Goal: Task Accomplishment & Management: Manage account settings

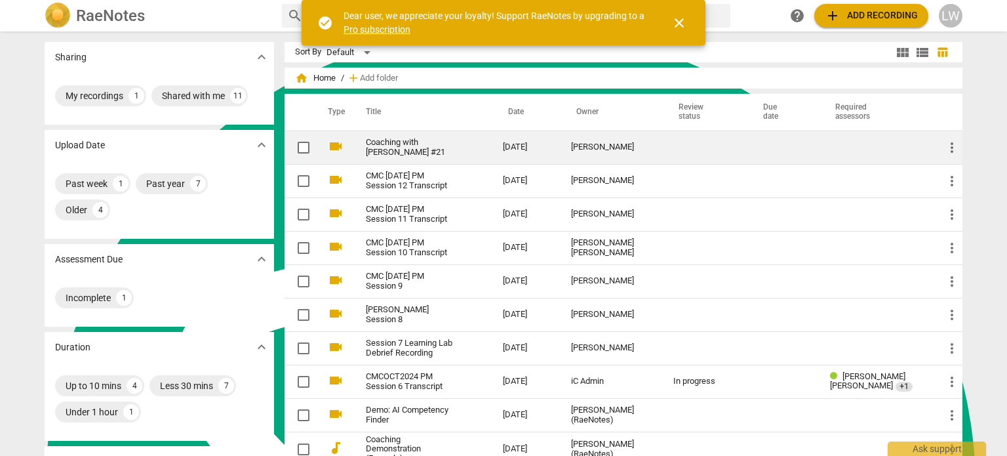
scroll to position [1208, 0]
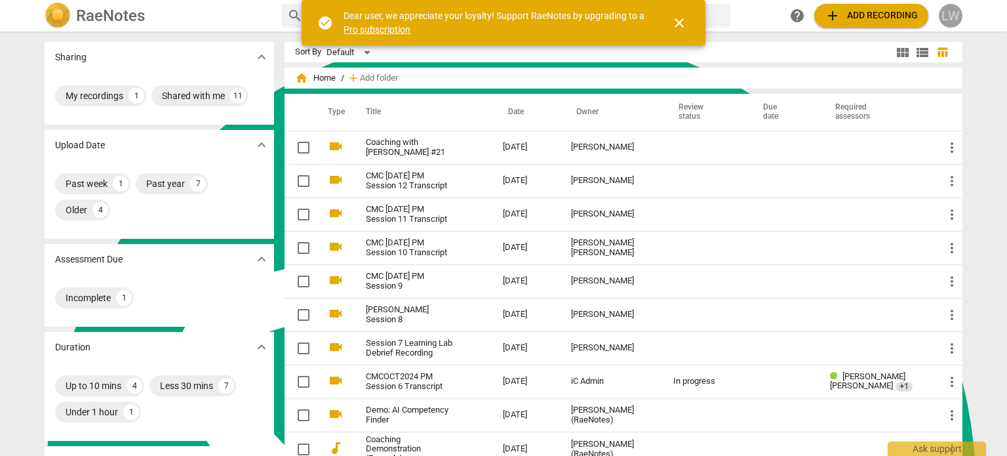
click at [951, 20] on div "LW" at bounding box center [951, 16] width 24 height 24
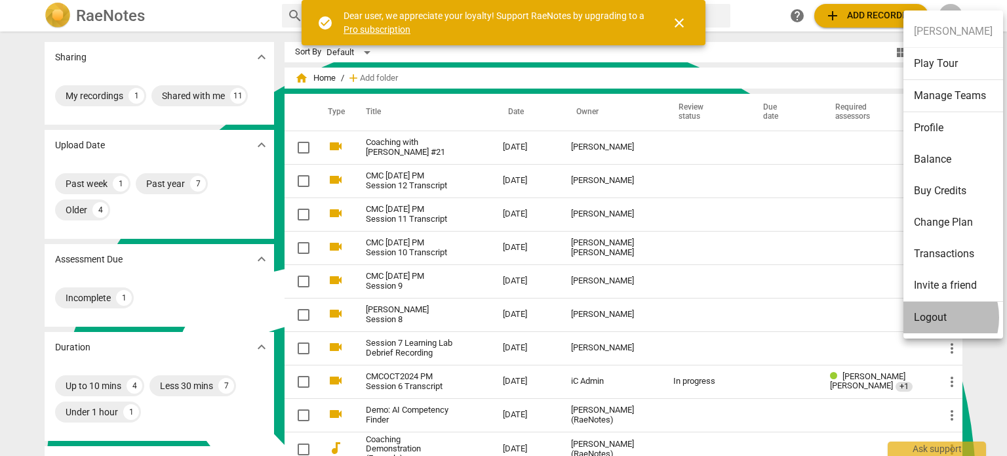
click at [929, 317] on li "Logout" at bounding box center [954, 317] width 100 height 31
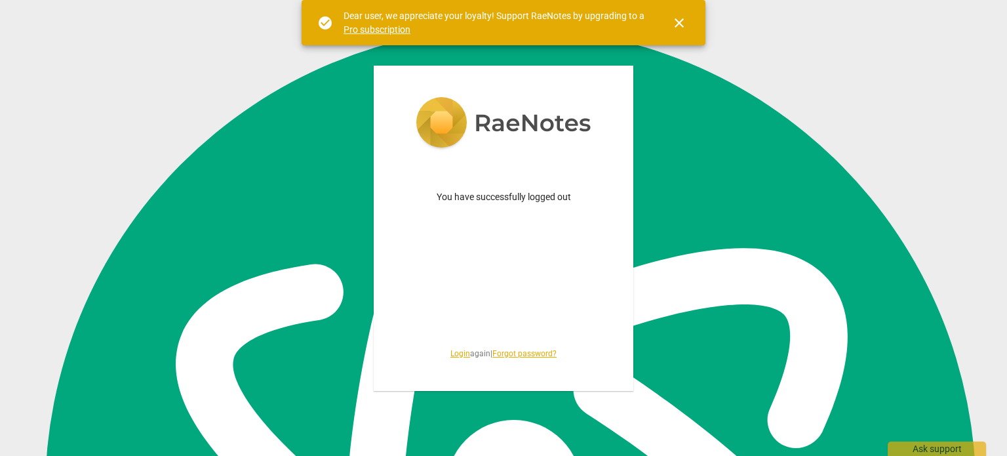
click at [681, 22] on span "close" at bounding box center [680, 23] width 16 height 16
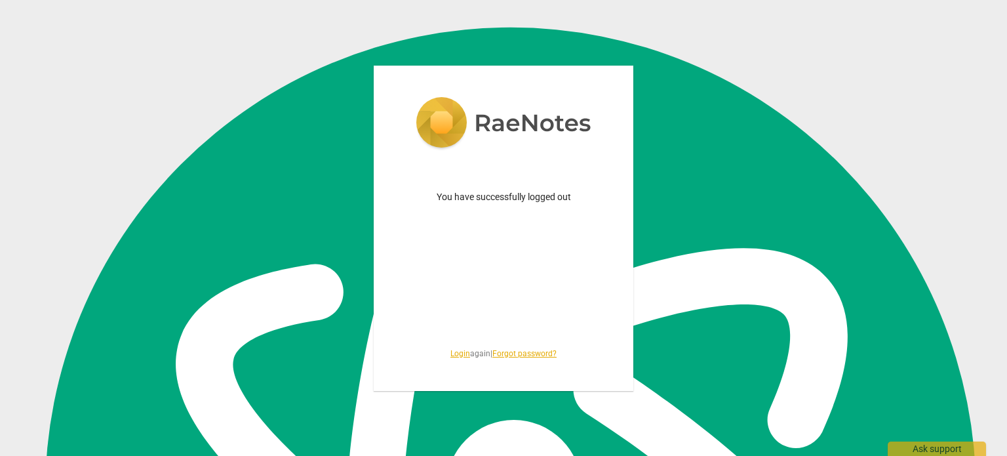
click at [451, 356] on link "Login" at bounding box center [461, 353] width 20 height 9
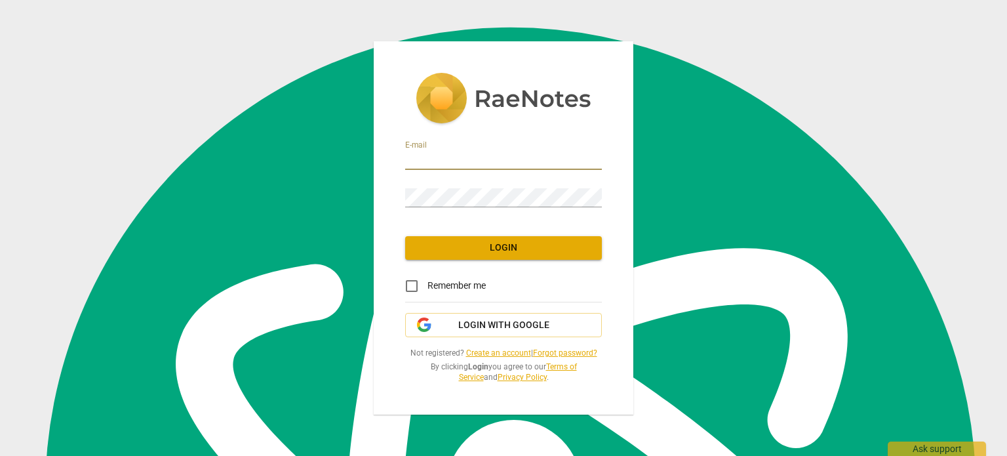
click at [436, 154] on input "email" at bounding box center [503, 160] width 197 height 19
type input "[EMAIL_ADDRESS][DOMAIN_NAME]"
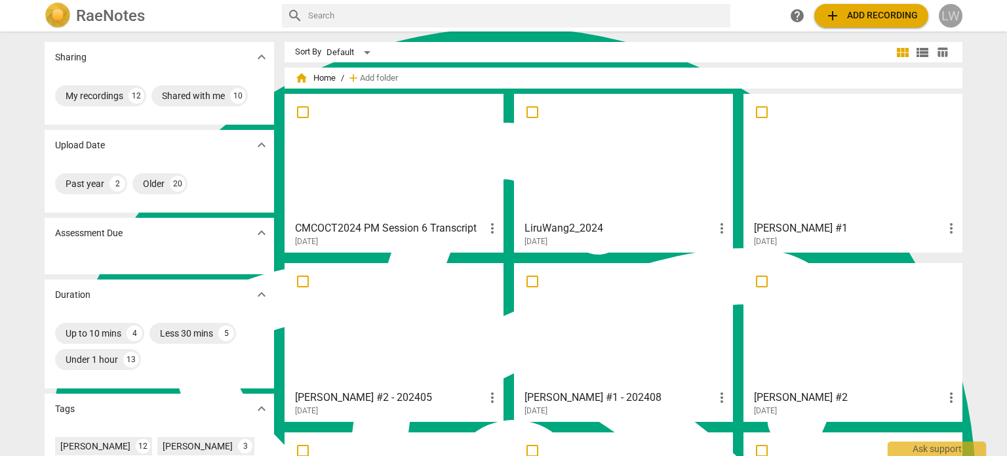
click at [950, 18] on div "LW" at bounding box center [951, 16] width 24 height 24
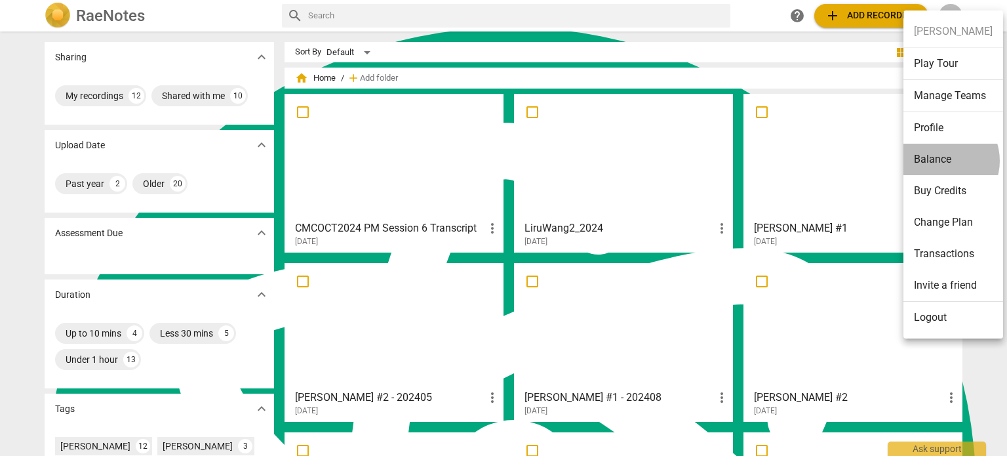
click at [941, 160] on li "Balance" at bounding box center [954, 159] width 100 height 31
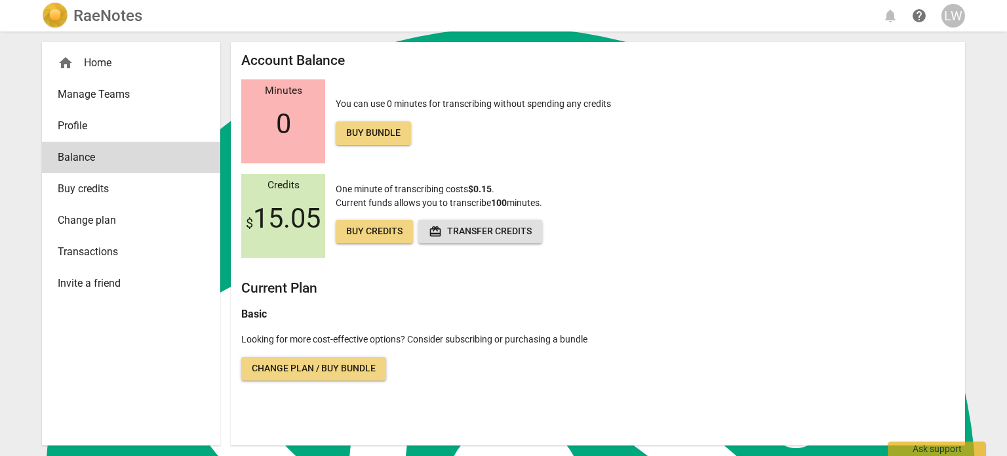
click at [949, 19] on div "LW" at bounding box center [954, 16] width 24 height 24
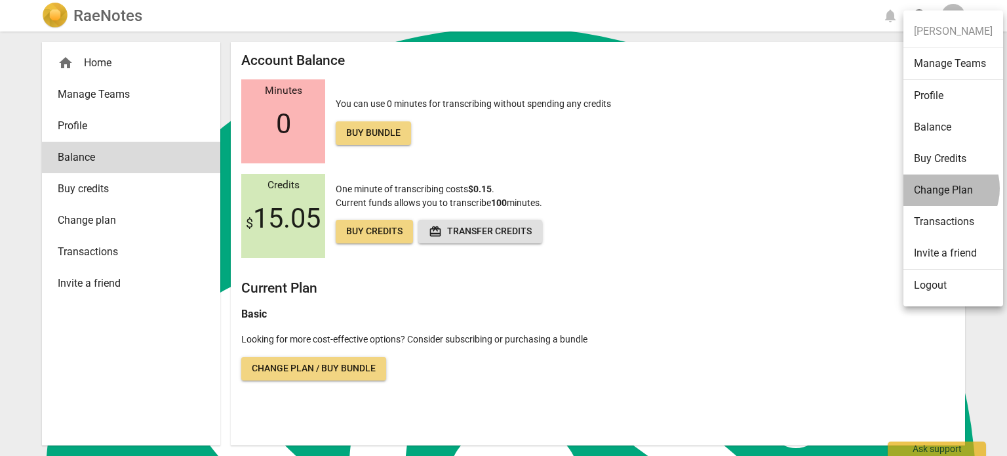
click at [937, 188] on li "Change Plan" at bounding box center [954, 189] width 100 height 31
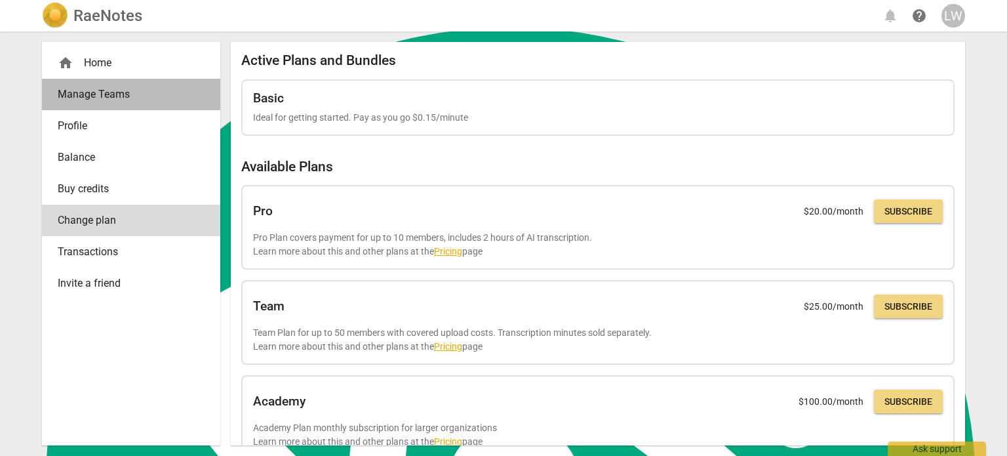
click at [119, 100] on span "Manage Teams" at bounding box center [126, 95] width 136 height 16
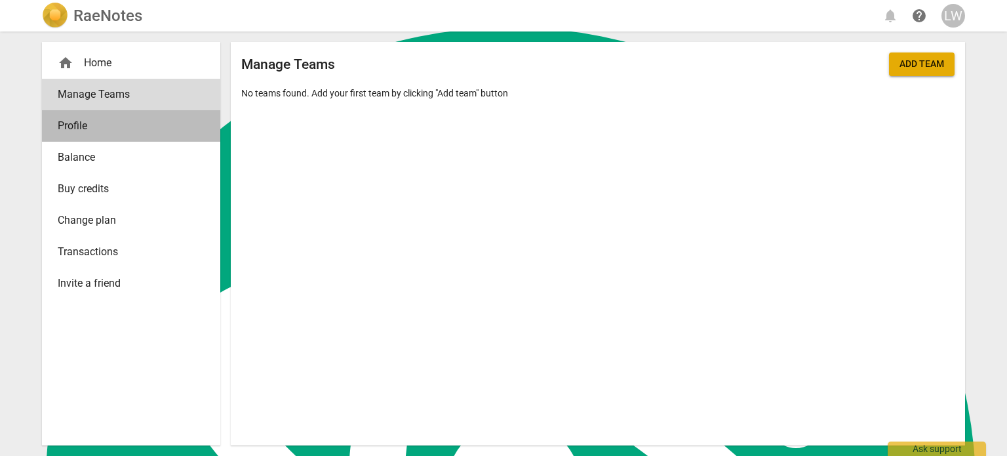
click at [96, 125] on span "Profile" at bounding box center [126, 126] width 136 height 16
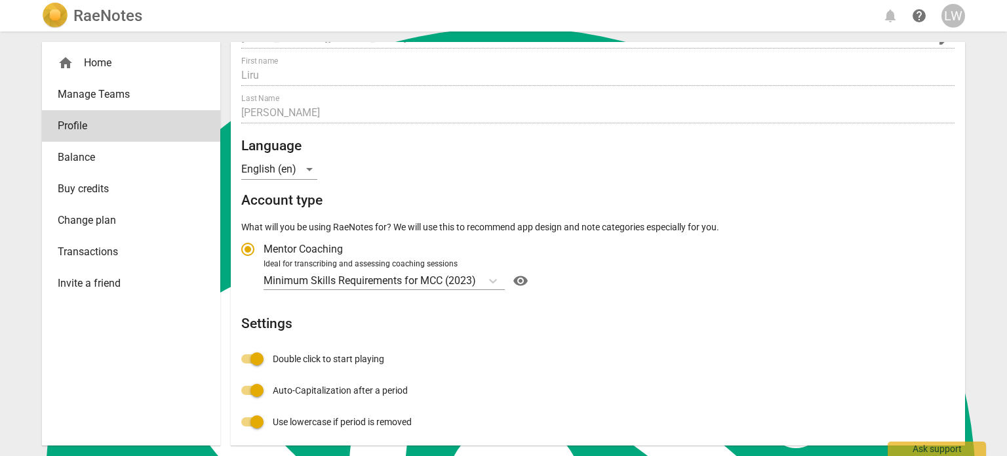
scroll to position [63, 0]
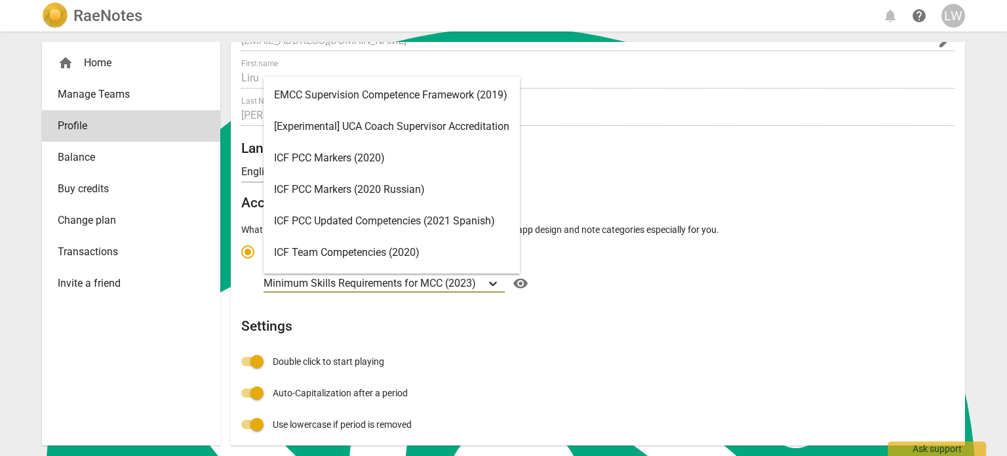
click at [493, 282] on icon "Account type" at bounding box center [493, 283] width 13 height 13
click at [0, 0] on input "Ideal for transcribing and assessing coaching sessions 15 results available. Us…" at bounding box center [0, 0] width 0 height 0
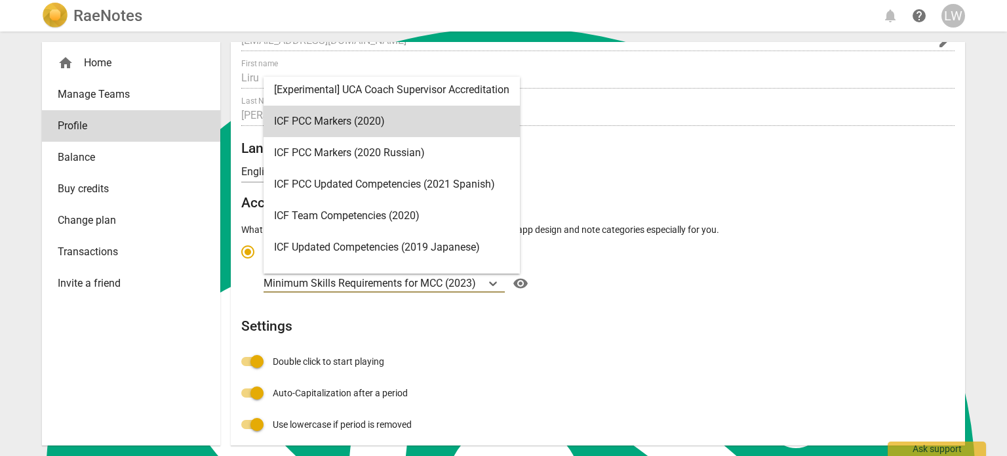
scroll to position [0, 0]
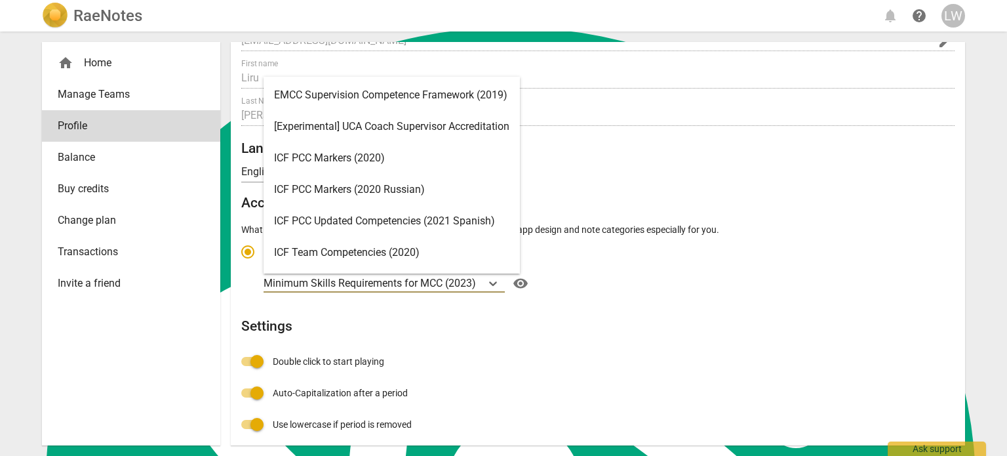
click at [489, 153] on div "ICF PCC Markers (2020)" at bounding box center [392, 157] width 256 height 31
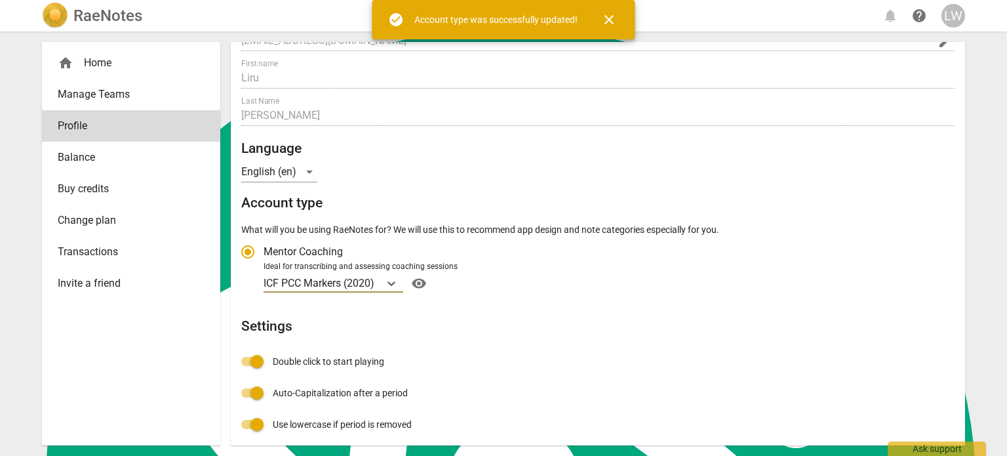
radio input "false"
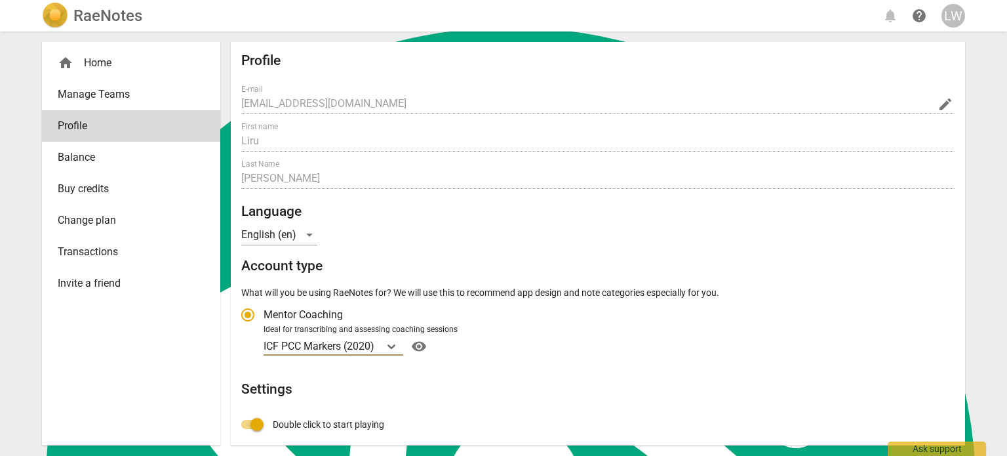
click at [952, 18] on div "LW" at bounding box center [954, 16] width 24 height 24
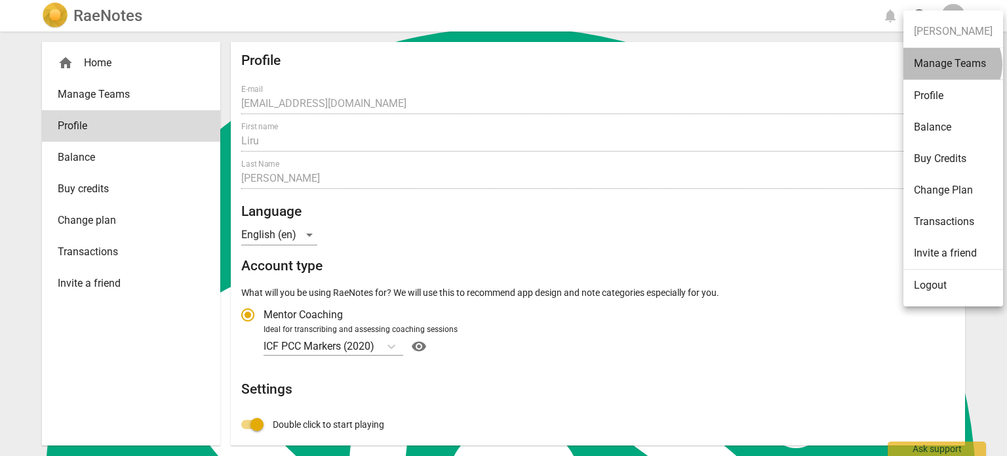
click at [952, 64] on li "Manage Teams" at bounding box center [954, 64] width 100 height 32
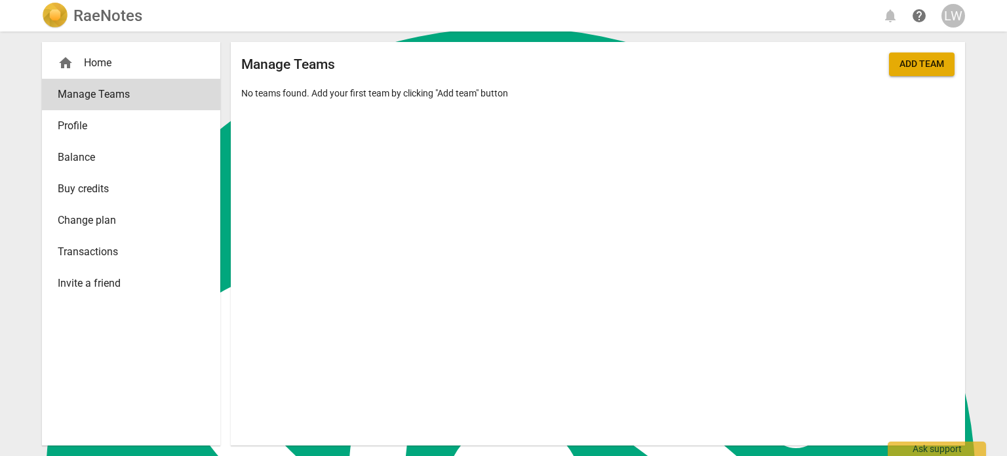
click at [115, 128] on span "Profile" at bounding box center [126, 126] width 136 height 16
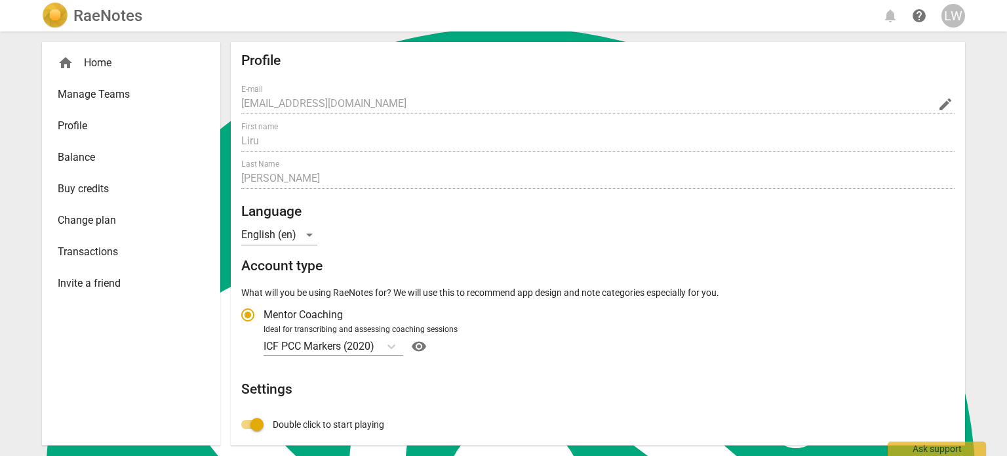
radio input "false"
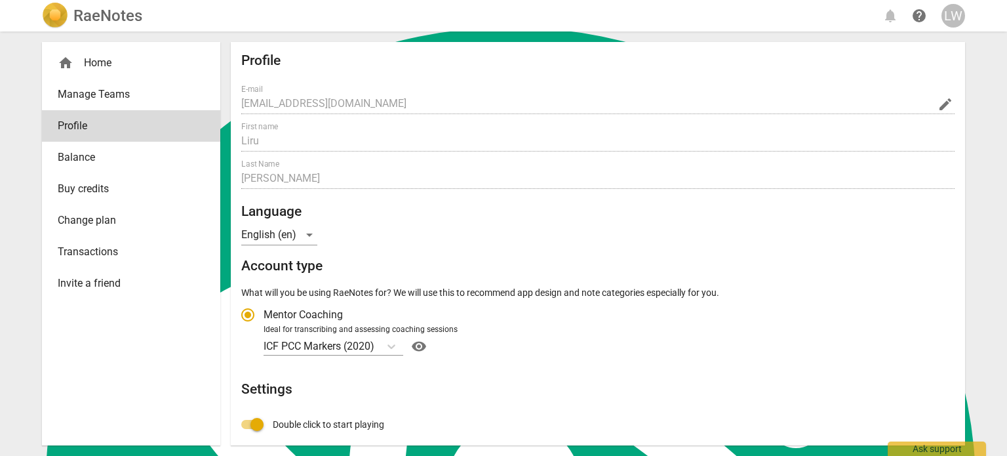
click at [108, 214] on span "Change plan" at bounding box center [126, 221] width 136 height 16
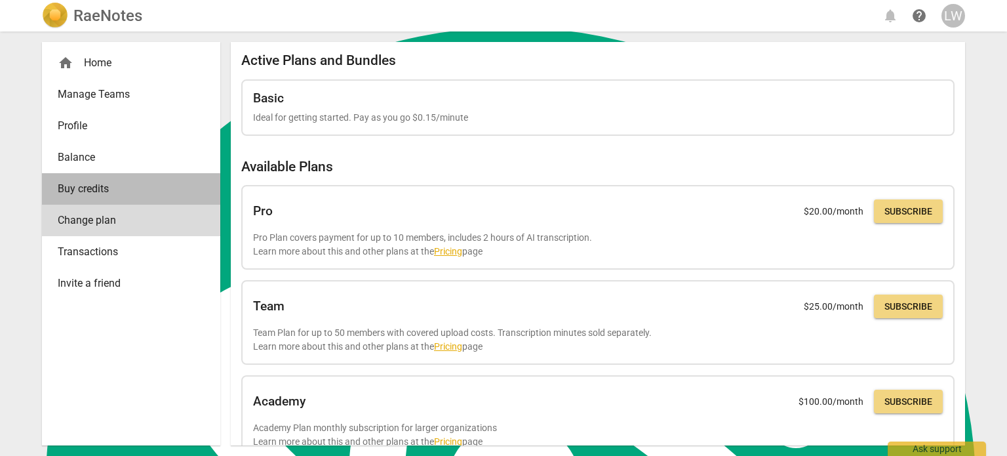
click at [113, 191] on span "Buy credits" at bounding box center [126, 189] width 136 height 16
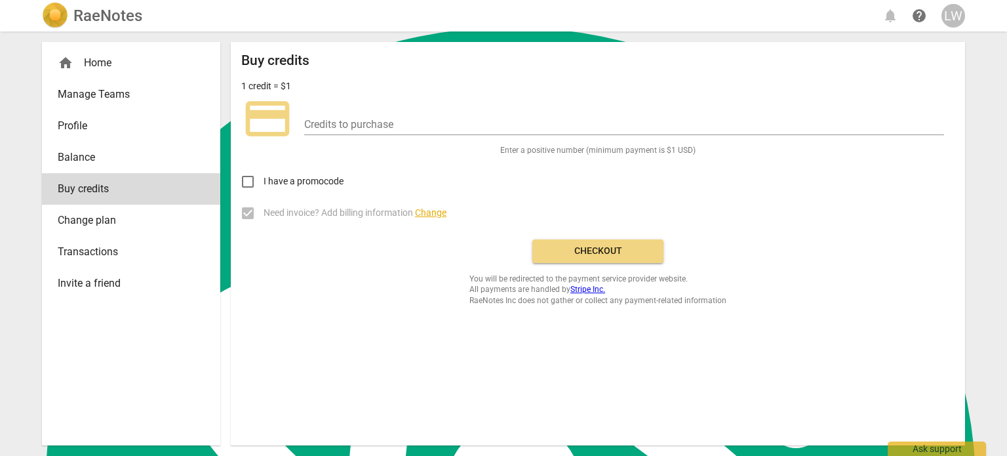
click at [117, 251] on span "Transactions" at bounding box center [126, 252] width 136 height 16
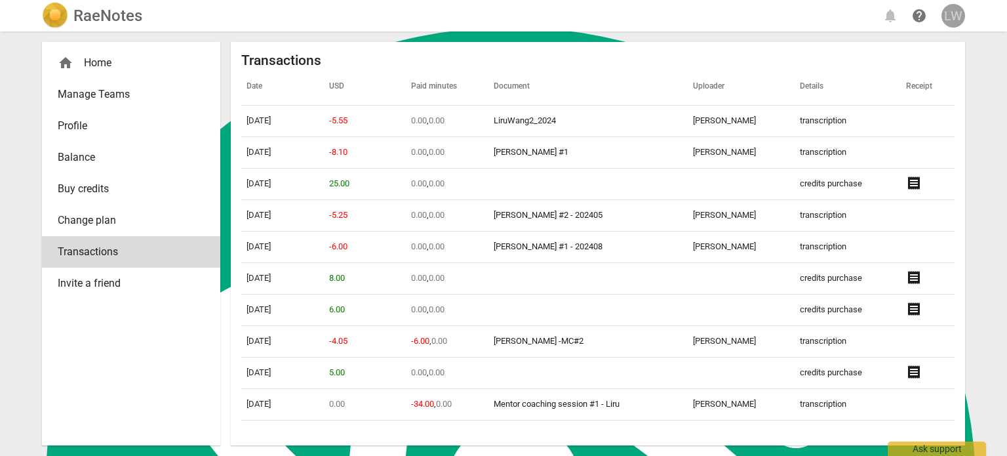
click at [954, 11] on div "LW" at bounding box center [954, 16] width 24 height 24
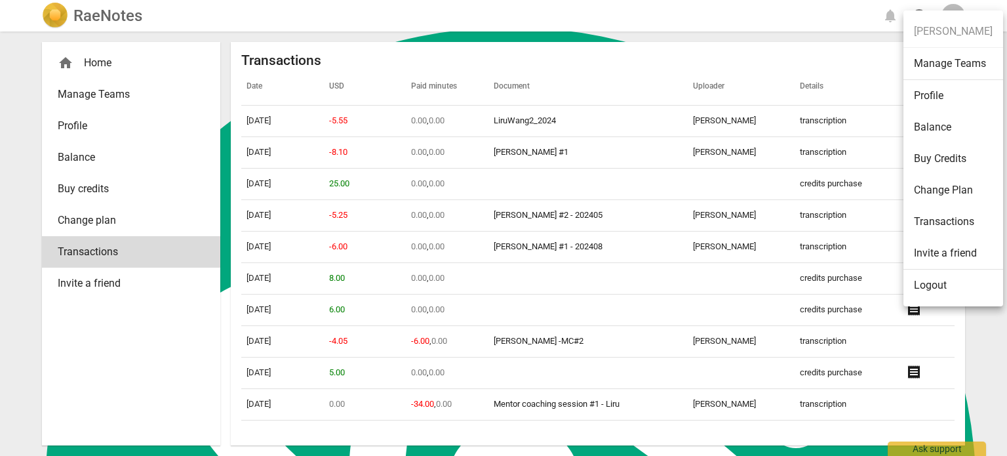
click at [931, 282] on li "Logout" at bounding box center [954, 285] width 100 height 31
